Goal: Task Accomplishment & Management: Use online tool/utility

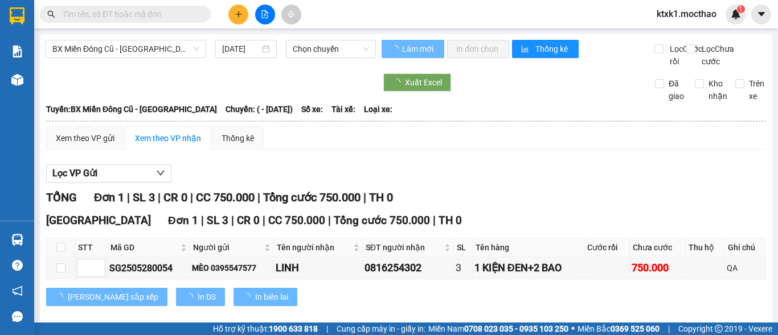
type input "[DATE]"
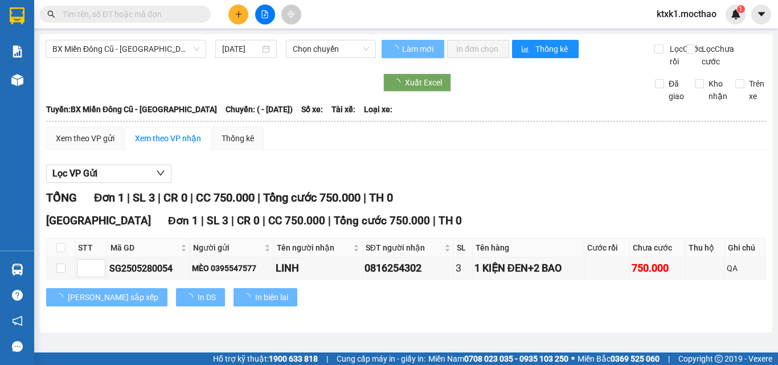
type input "[DATE]"
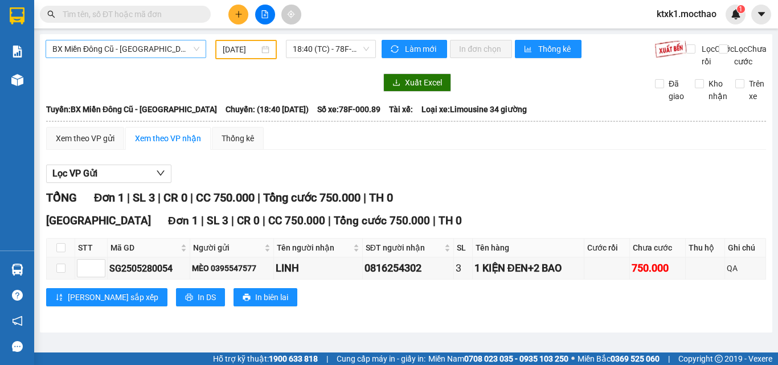
click at [107, 51] on span "BX Miền Đông Cũ - [GEOGRAPHIC_DATA]" at bounding box center [125, 48] width 147 height 17
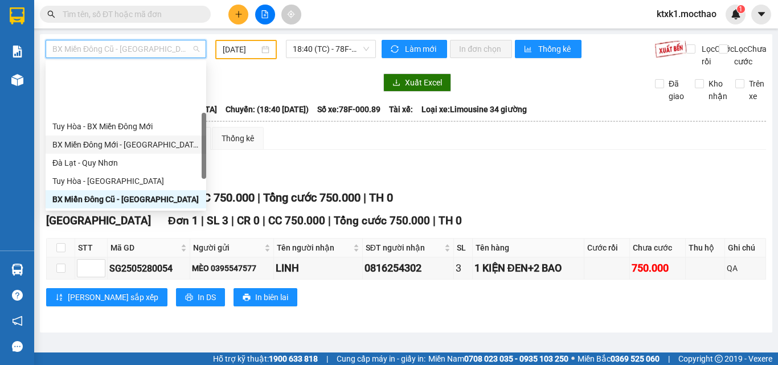
scroll to position [250, 0]
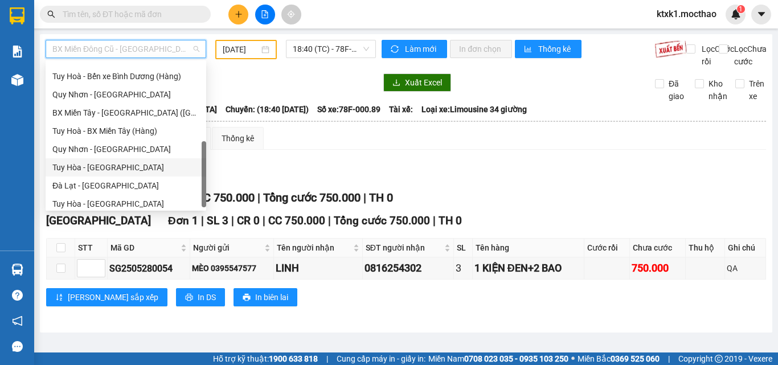
click at [117, 165] on div "Tuy Hòa - [GEOGRAPHIC_DATA]" at bounding box center [125, 167] width 147 height 13
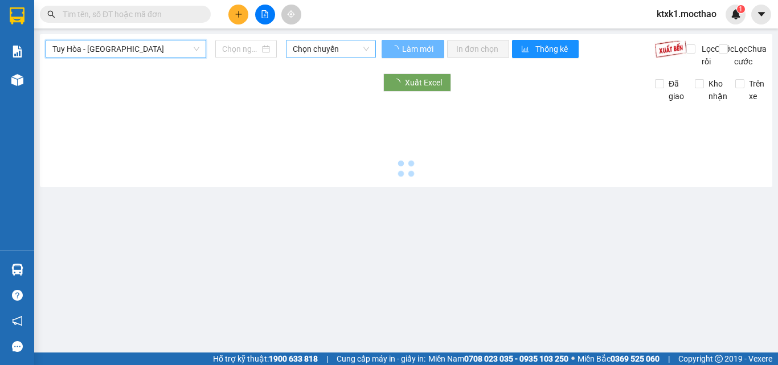
type input "[DATE]"
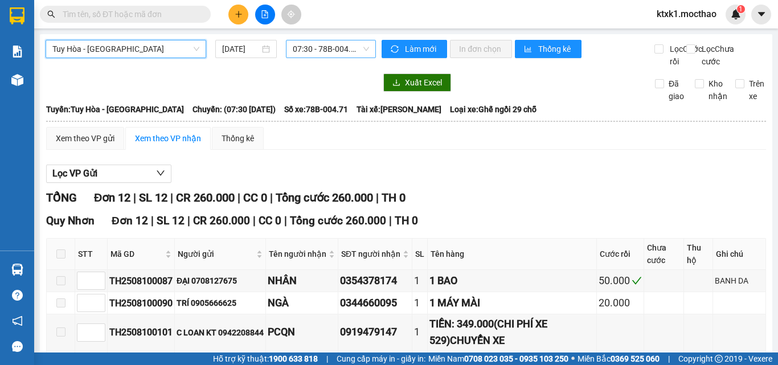
click at [322, 49] on span "07:30 - 78B-004.71" at bounding box center [331, 48] width 76 height 17
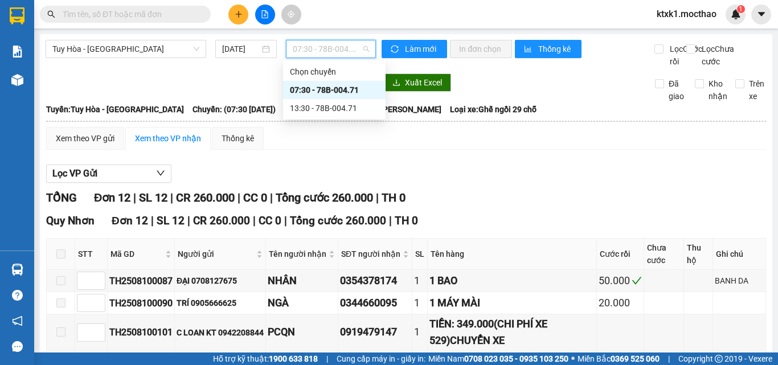
click at [331, 88] on div "07:30 - 78B-004.71" at bounding box center [334, 90] width 89 height 13
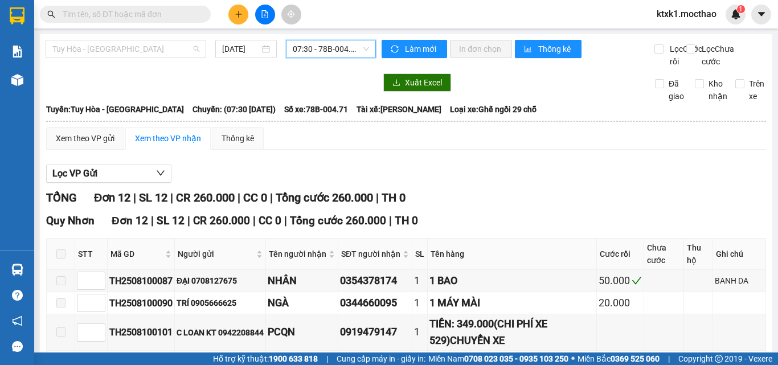
drag, startPoint x: 121, startPoint y: 51, endPoint x: 137, endPoint y: 142, distance: 92.0
click at [118, 64] on body "Kết quả tìm kiếm ( 0 ) Bộ lọc No Data ktxk1.mocthao 1 Báo cáo 6. Thống kê đơn đ…" at bounding box center [389, 182] width 778 height 365
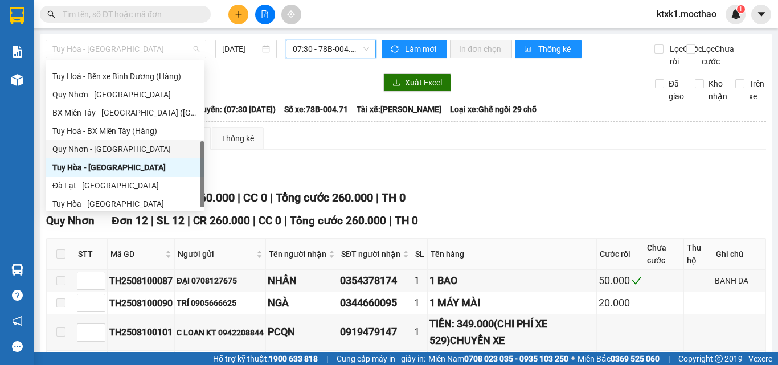
click at [118, 151] on div "Quy Nhơn - Tuy Hòa" at bounding box center [124, 149] width 145 height 13
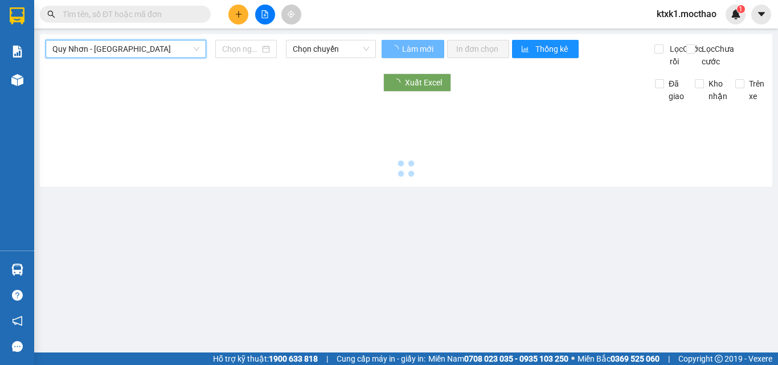
type input "[DATE]"
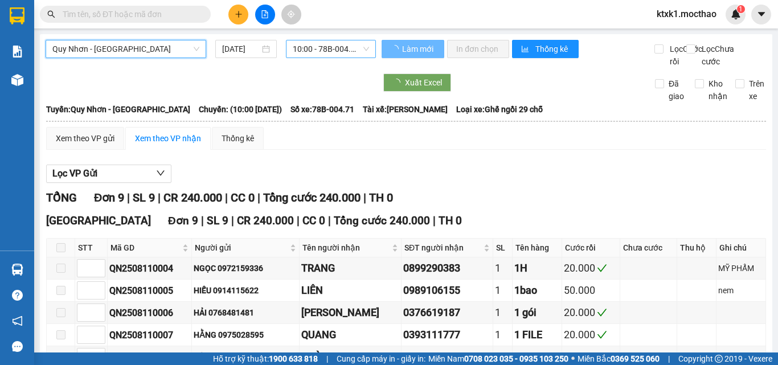
drag, startPoint x: 307, startPoint y: 48, endPoint x: 324, endPoint y: 85, distance: 40.8
click at [307, 49] on span "10:00 - 78B-004.71" at bounding box center [331, 48] width 76 height 17
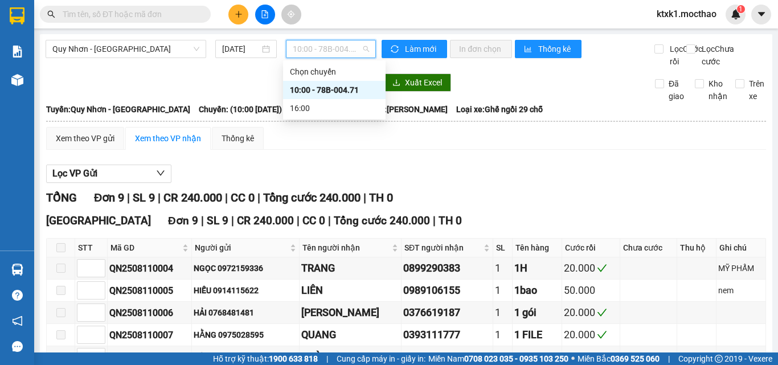
click at [326, 88] on div "10:00 - 78B-004.71" at bounding box center [334, 90] width 89 height 13
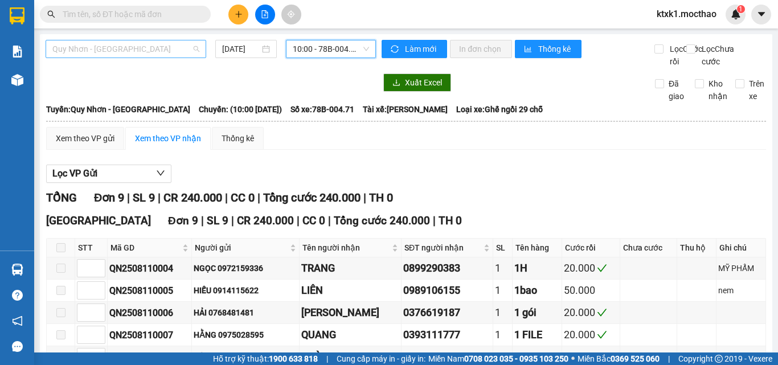
click at [126, 51] on span "Quy Nhơn - Tuy Hòa" at bounding box center [125, 48] width 147 height 17
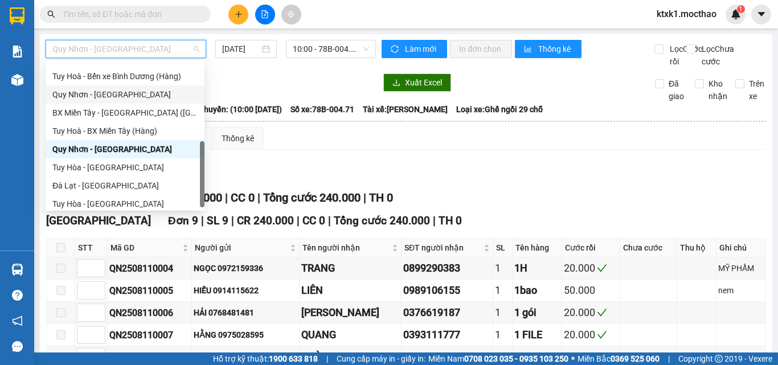
click at [108, 98] on div "Quy Nhơn - Đà Lạt" at bounding box center [124, 94] width 145 height 13
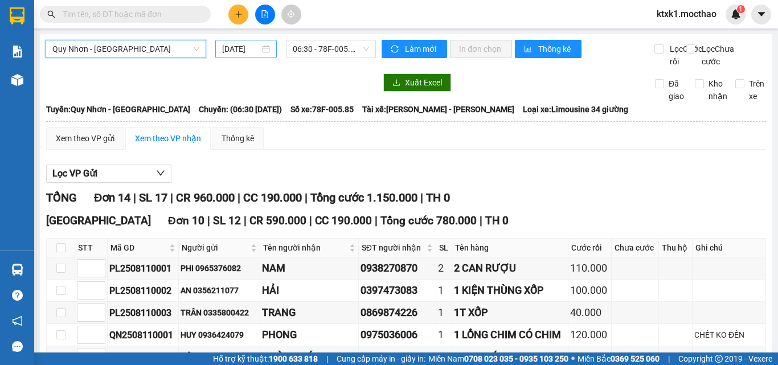
click at [232, 49] on input "[DATE]" at bounding box center [241, 49] width 38 height 13
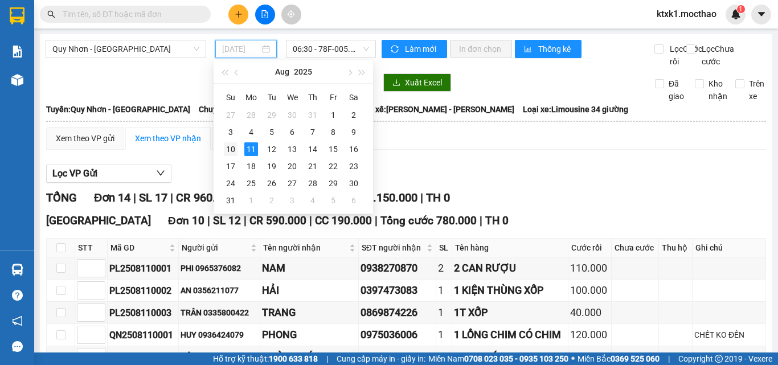
click at [231, 149] on div "10" at bounding box center [231, 149] width 14 height 14
type input "10/08/2025"
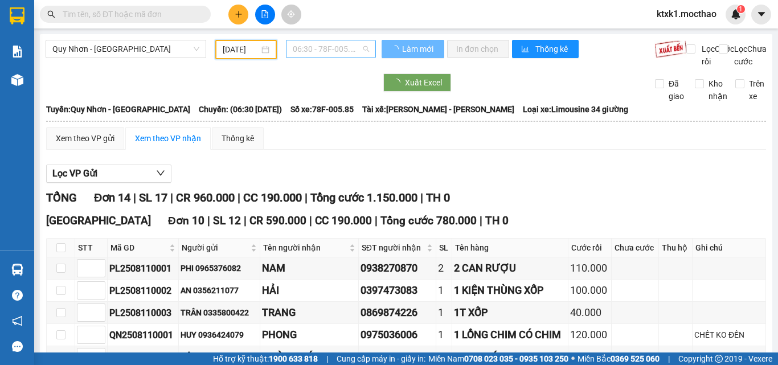
click at [320, 46] on span "06:30 - 78F-005.85" at bounding box center [331, 48] width 76 height 17
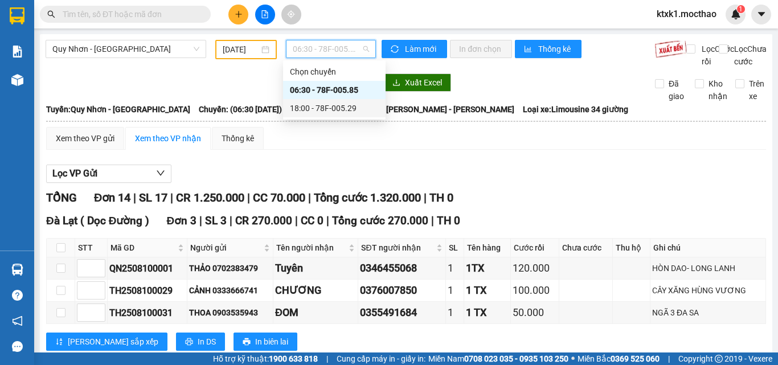
click at [343, 108] on div "18:00 - 78F-005.29" at bounding box center [334, 108] width 89 height 13
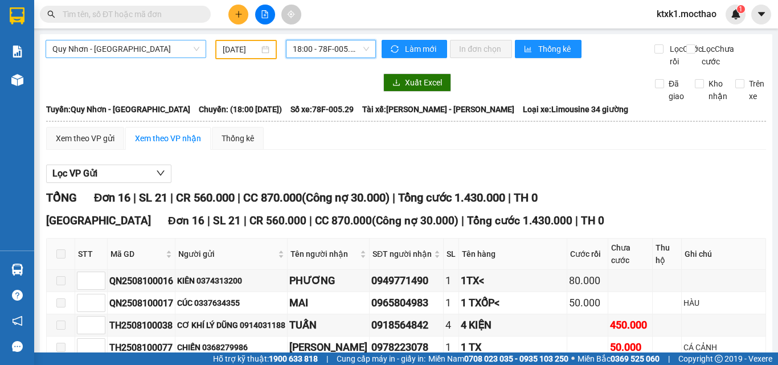
click at [99, 49] on span "Quy Nhơn - Đà Lạt" at bounding box center [125, 48] width 147 height 17
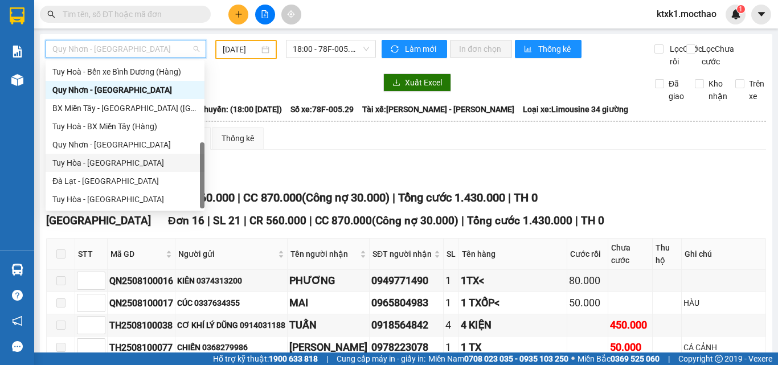
scroll to position [84, 0]
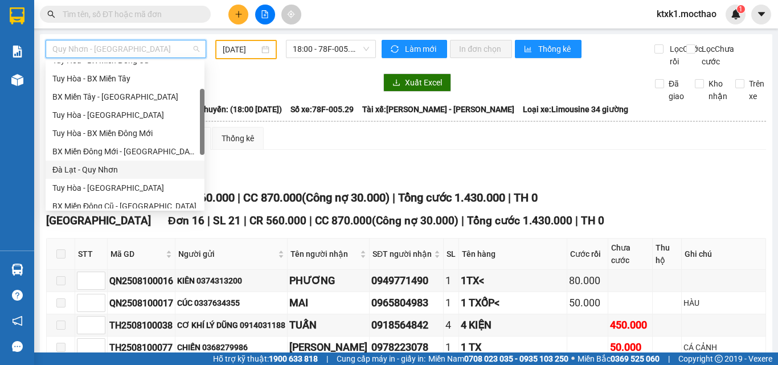
click at [100, 172] on div "Đà Lạt - Quy Nhơn" at bounding box center [124, 169] width 145 height 13
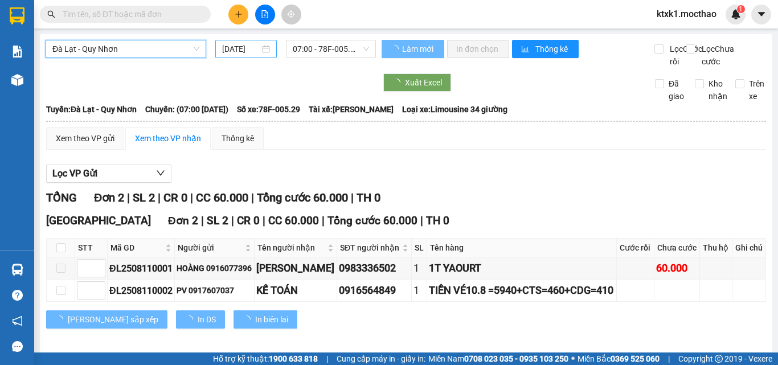
click at [237, 50] on input "[DATE]" at bounding box center [241, 49] width 38 height 13
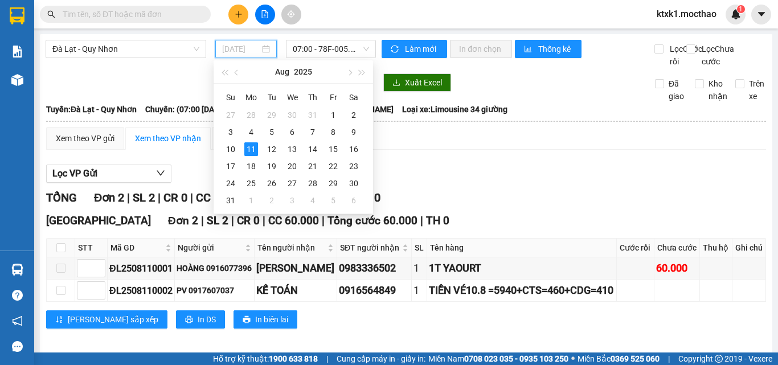
type input "[DATE]"
drag, startPoint x: 252, startPoint y: 148, endPoint x: 253, endPoint y: 137, distance: 10.9
click at [253, 149] on div "11" at bounding box center [251, 149] width 14 height 14
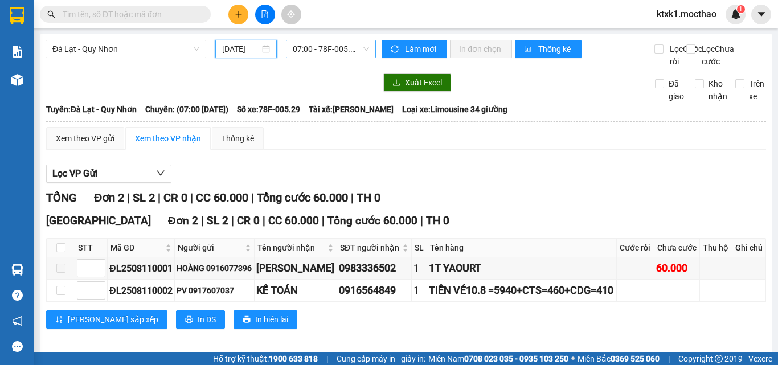
click at [324, 49] on span "07:00 - 78F-005.29" at bounding box center [331, 48] width 76 height 17
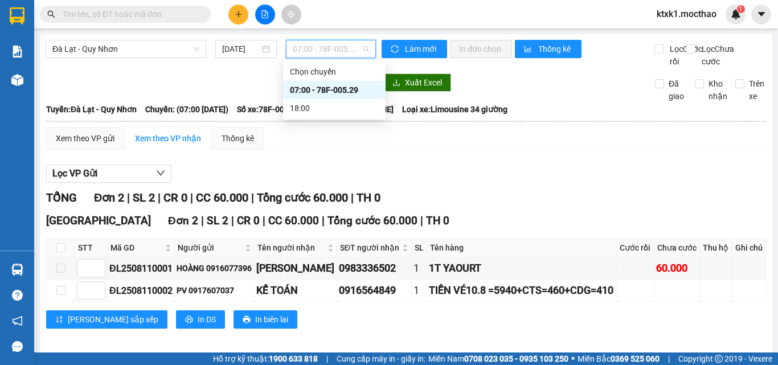
click at [317, 88] on div "07:00 - 78F-005.29" at bounding box center [334, 90] width 89 height 13
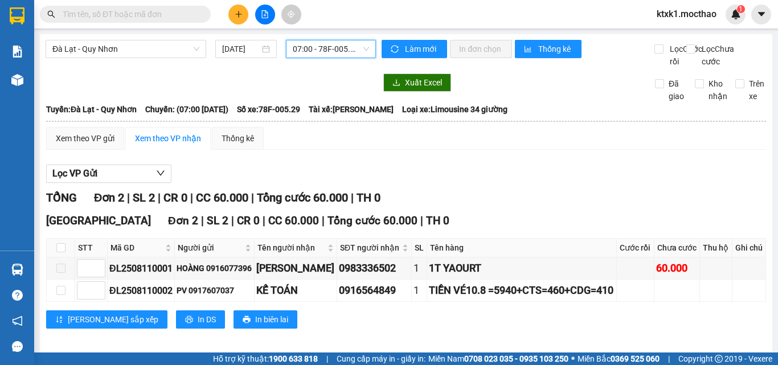
click at [151, 36] on div "Đà Lạt - Quy Nhơn 11/08/2025 07:00 07:00 - 78F-005.29 Làm mới In đơn chọn Thống…" at bounding box center [406, 194] width 732 height 320
click at [150, 52] on span "Đà Lạt - Quy Nhơn" at bounding box center [125, 48] width 147 height 17
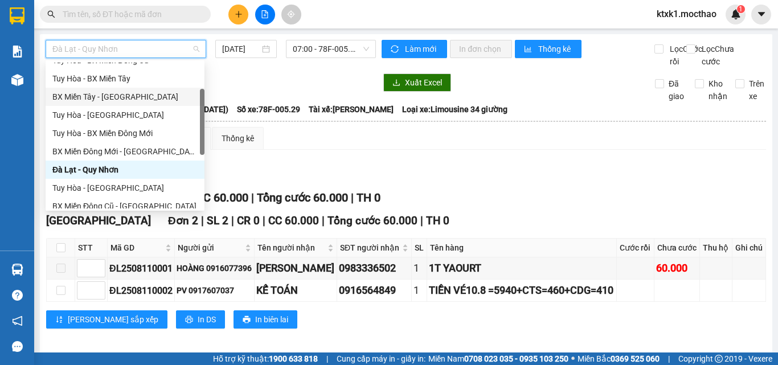
click at [118, 98] on div "BX Miền Tây - Tuy Hòa" at bounding box center [124, 97] width 145 height 13
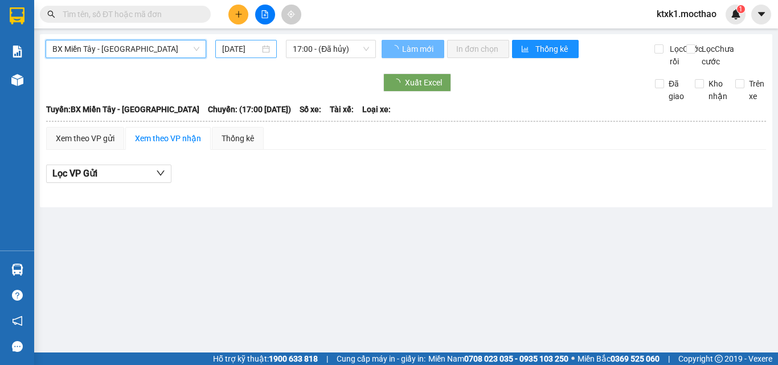
click at [238, 51] on input "[DATE]" at bounding box center [241, 49] width 38 height 13
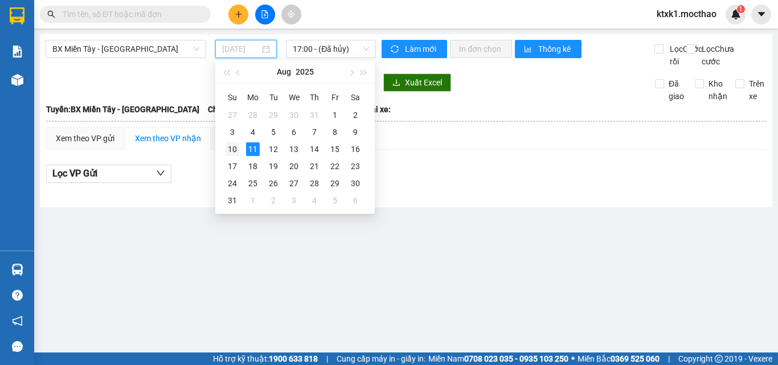
click at [236, 149] on div "10" at bounding box center [232, 149] width 14 height 14
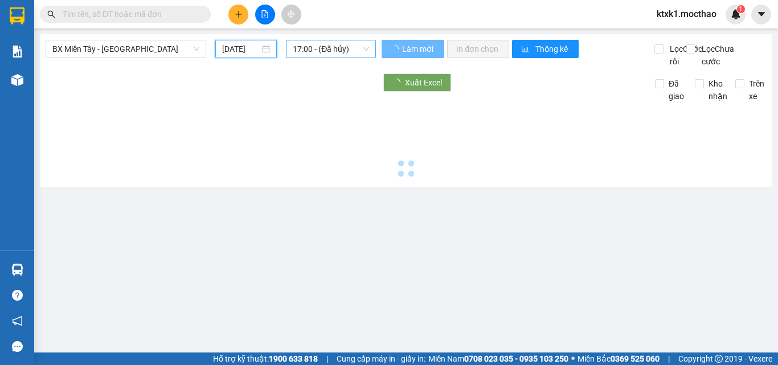
type input "10/08/2025"
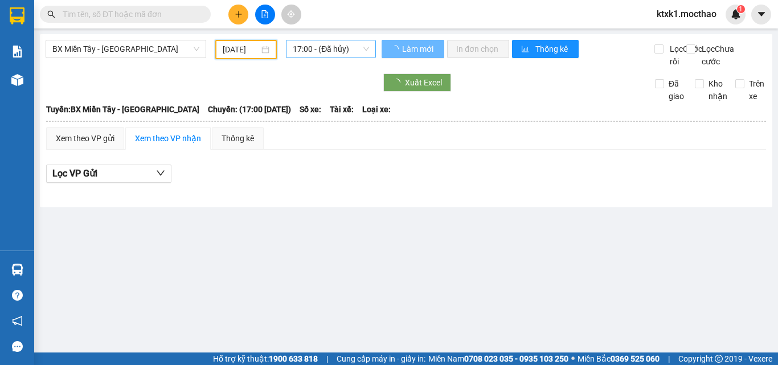
click at [305, 46] on span "17:00 - (Đã hủy)" at bounding box center [331, 48] width 76 height 17
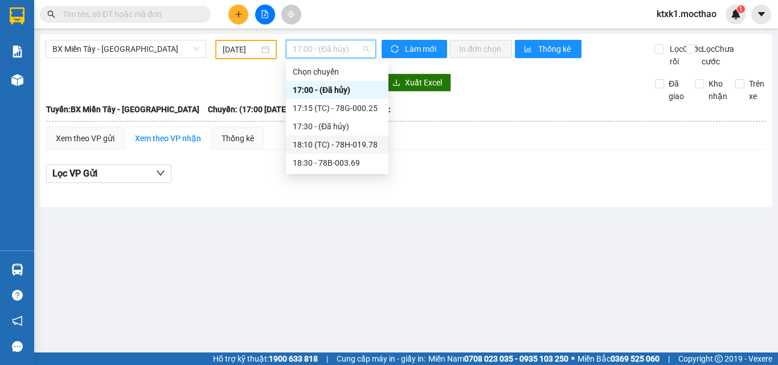
click at [333, 143] on div "18:10 (TC) - 78H-019.78" at bounding box center [337, 144] width 89 height 13
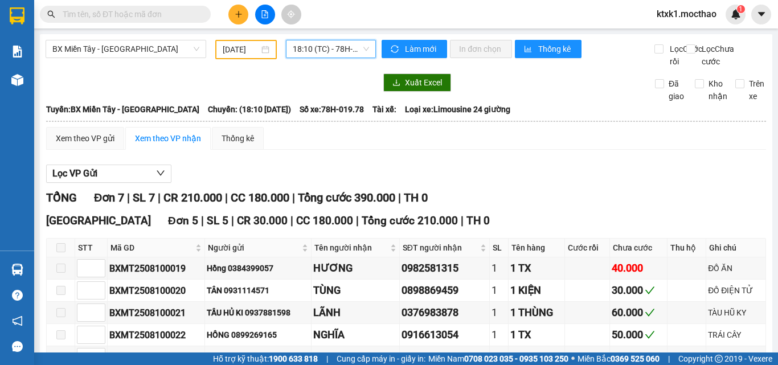
click at [332, 50] on span "18:10 (TC) - 78H-019.78" at bounding box center [331, 48] width 76 height 17
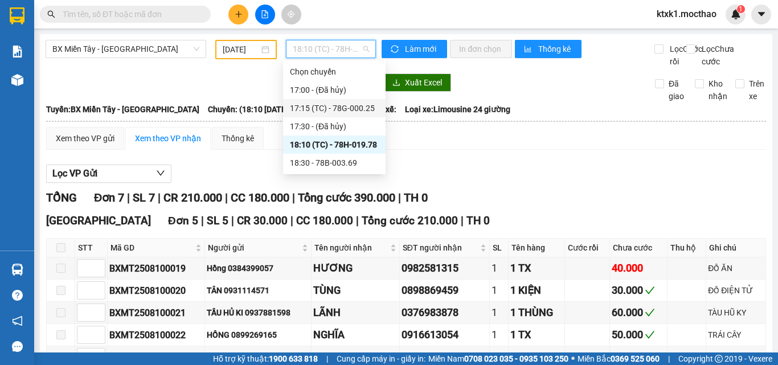
click at [349, 109] on div "17:15 (TC) - 78G-000.25" at bounding box center [334, 108] width 89 height 13
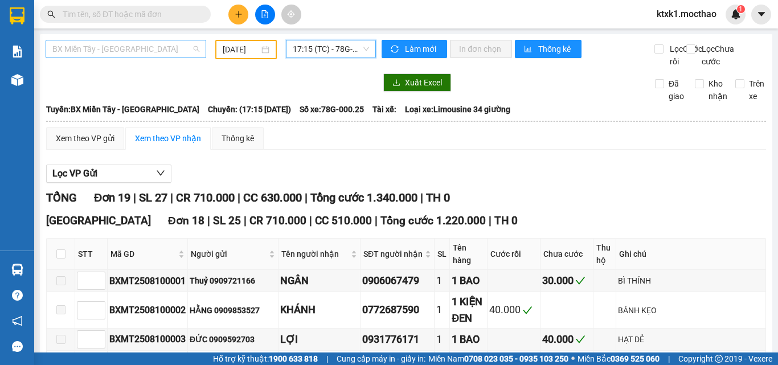
click at [103, 51] on span "BX Miền Tây - Tuy Hòa" at bounding box center [125, 48] width 147 height 17
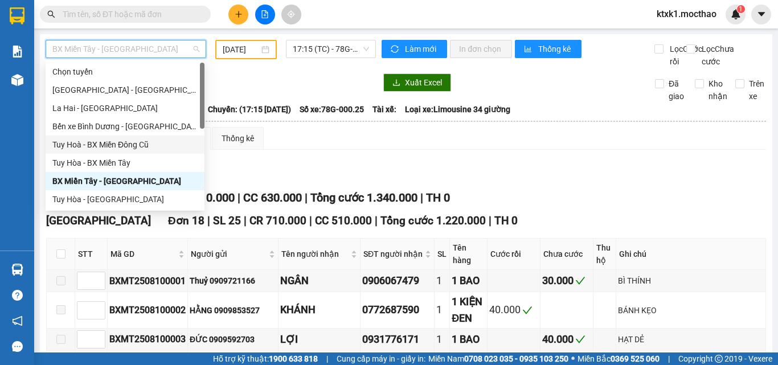
click at [124, 143] on div "Tuy Hoà - BX Miền Đông Cũ" at bounding box center [124, 144] width 145 height 13
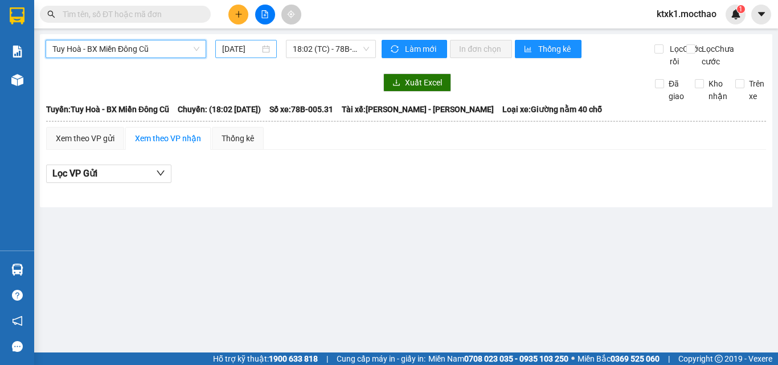
click at [246, 49] on input "[DATE]" at bounding box center [241, 49] width 38 height 13
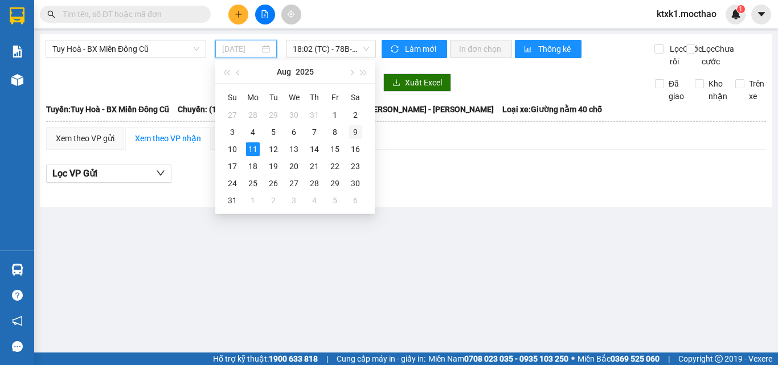
click at [356, 134] on div "9" at bounding box center [355, 132] width 14 height 14
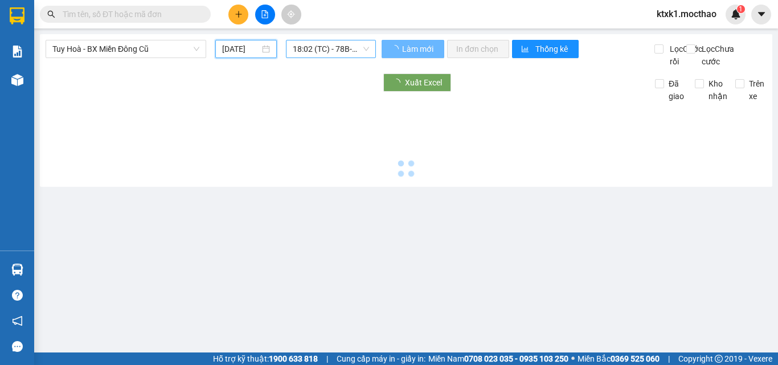
type input "09/08/2025"
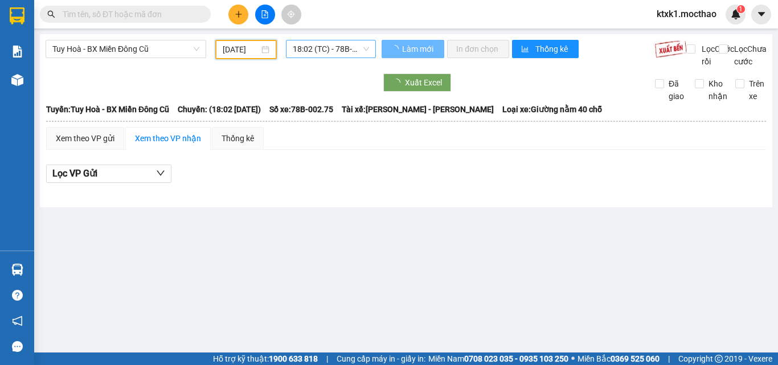
click at [327, 47] on span "18:02 (TC) - 78B-002.75" at bounding box center [331, 48] width 76 height 17
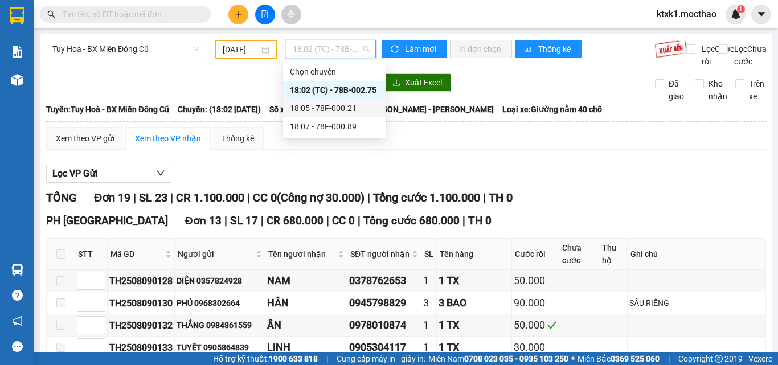
click at [343, 109] on div "18:05 - 78F-000.21" at bounding box center [334, 108] width 89 height 13
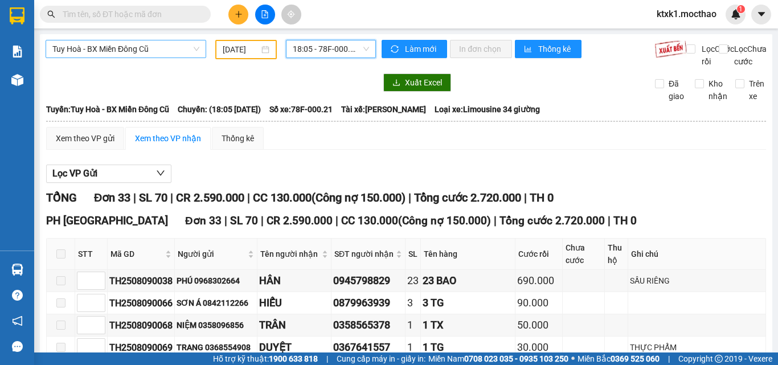
click at [128, 50] on span "Tuy Hoà - BX Miền Đông Cũ" at bounding box center [125, 48] width 147 height 17
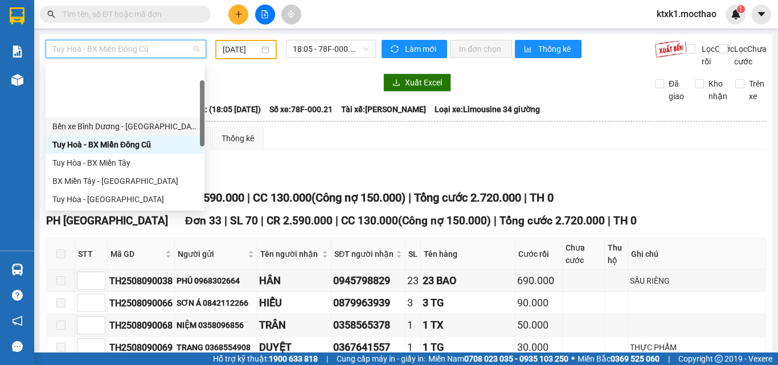
scroll to position [171, 0]
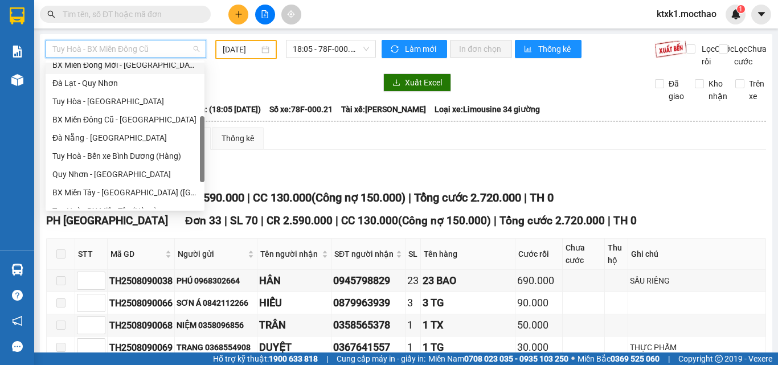
drag, startPoint x: 134, startPoint y: 120, endPoint x: 248, endPoint y: 91, distance: 117.9
click at [134, 120] on div "BX Miền Đông Cũ - [GEOGRAPHIC_DATA]" at bounding box center [124, 119] width 145 height 13
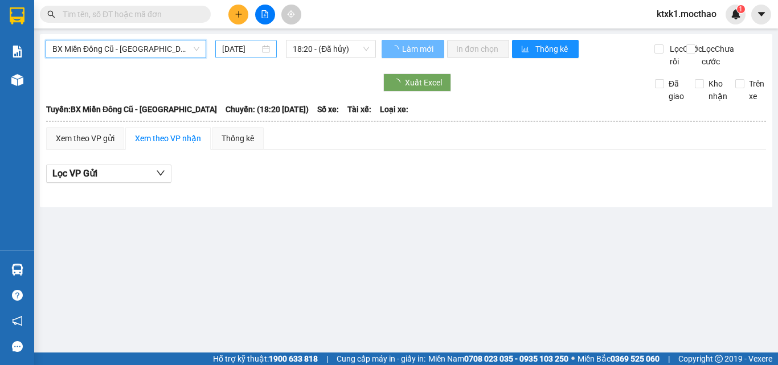
click at [246, 51] on input "[DATE]" at bounding box center [241, 49] width 38 height 13
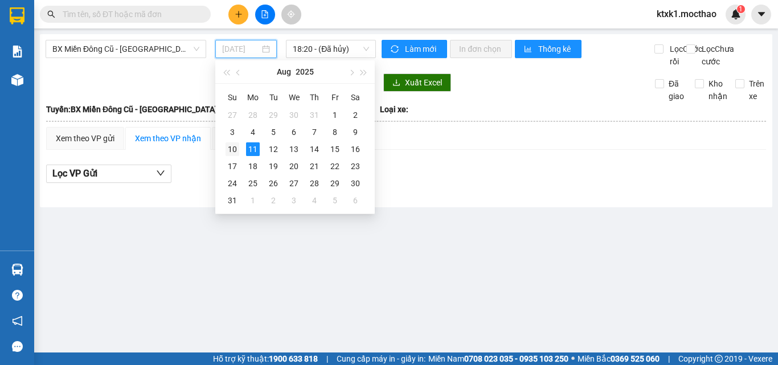
click at [236, 150] on div "10" at bounding box center [232, 149] width 14 height 14
type input "10/08/2025"
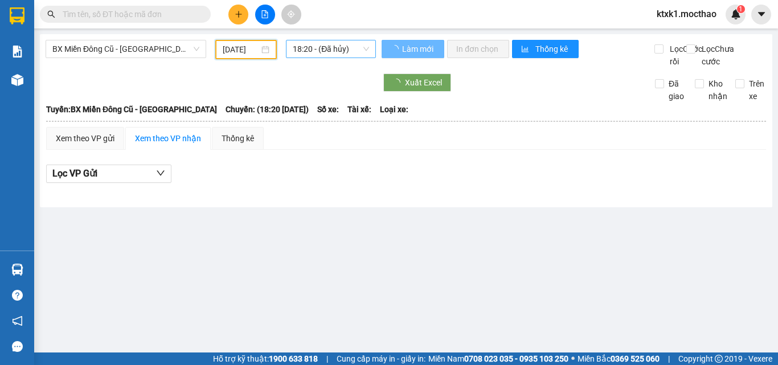
click at [320, 49] on span "18:20 - (Đã hủy)" at bounding box center [331, 48] width 76 height 17
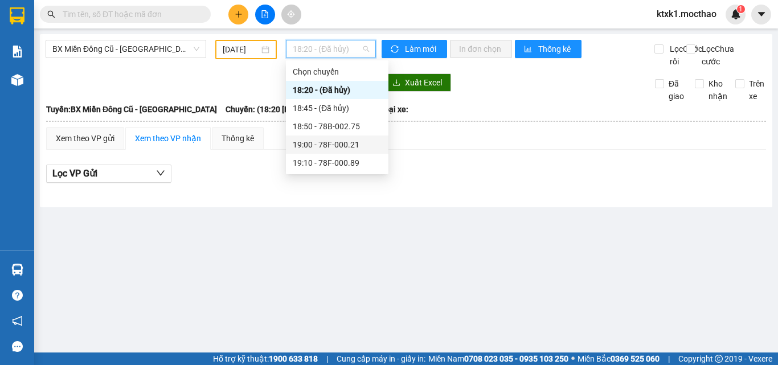
click at [344, 149] on div "19:00 - 78F-000.21" at bounding box center [337, 144] width 89 height 13
